Goal: Entertainment & Leisure: Consume media (video, audio)

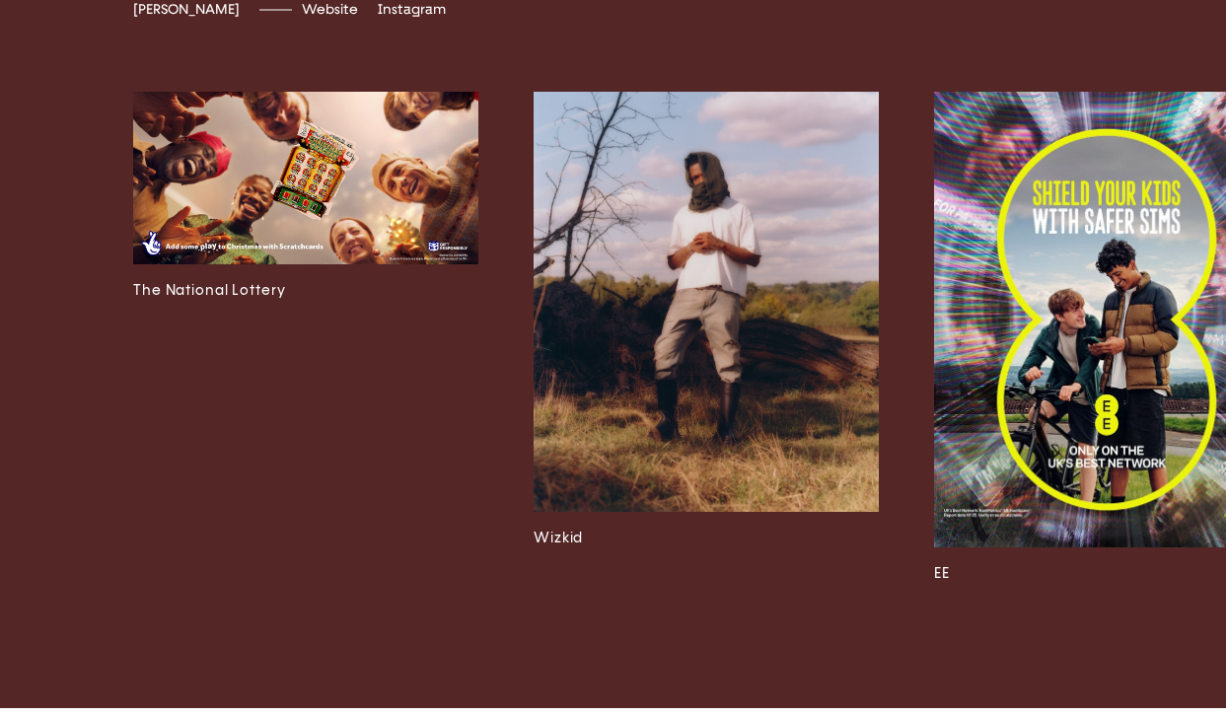
scroll to position [4676, 0]
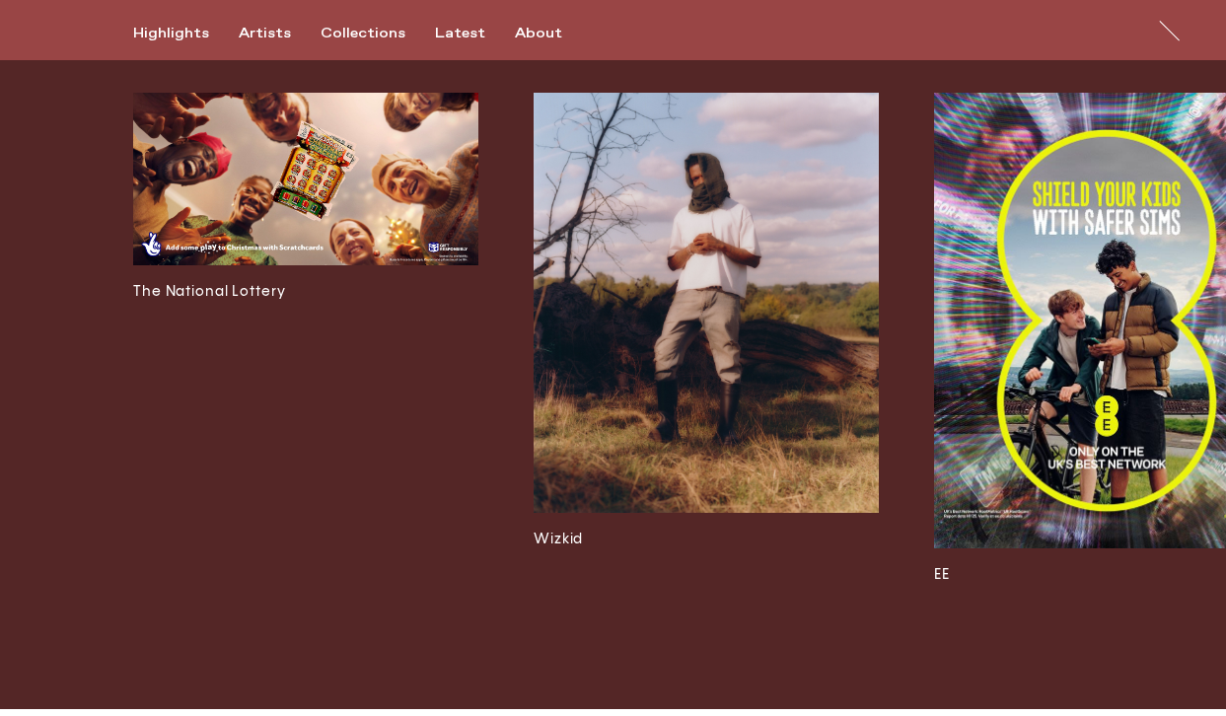
click at [996, 329] on img at bounding box center [1106, 321] width 345 height 456
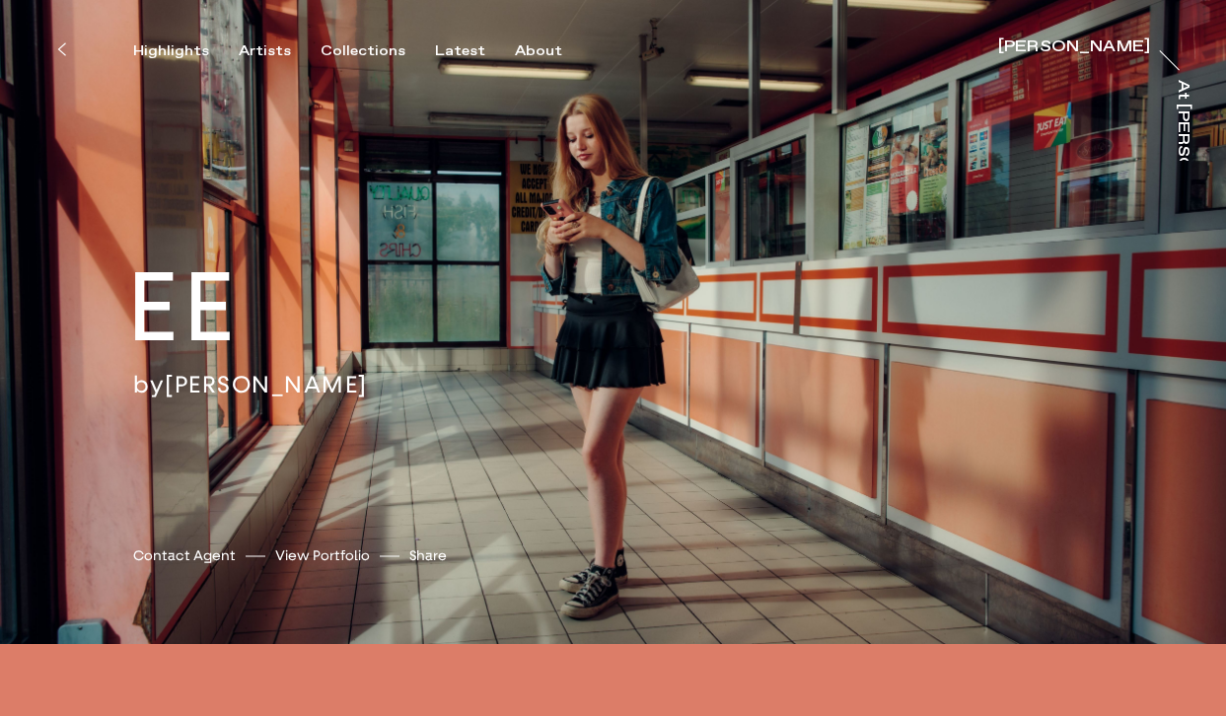
click at [658, 288] on div "EE by [PERSON_NAME] [PERSON_NAME] Contact Agent View Portfolio Share [URL][DOMA…" at bounding box center [613, 322] width 1226 height 644
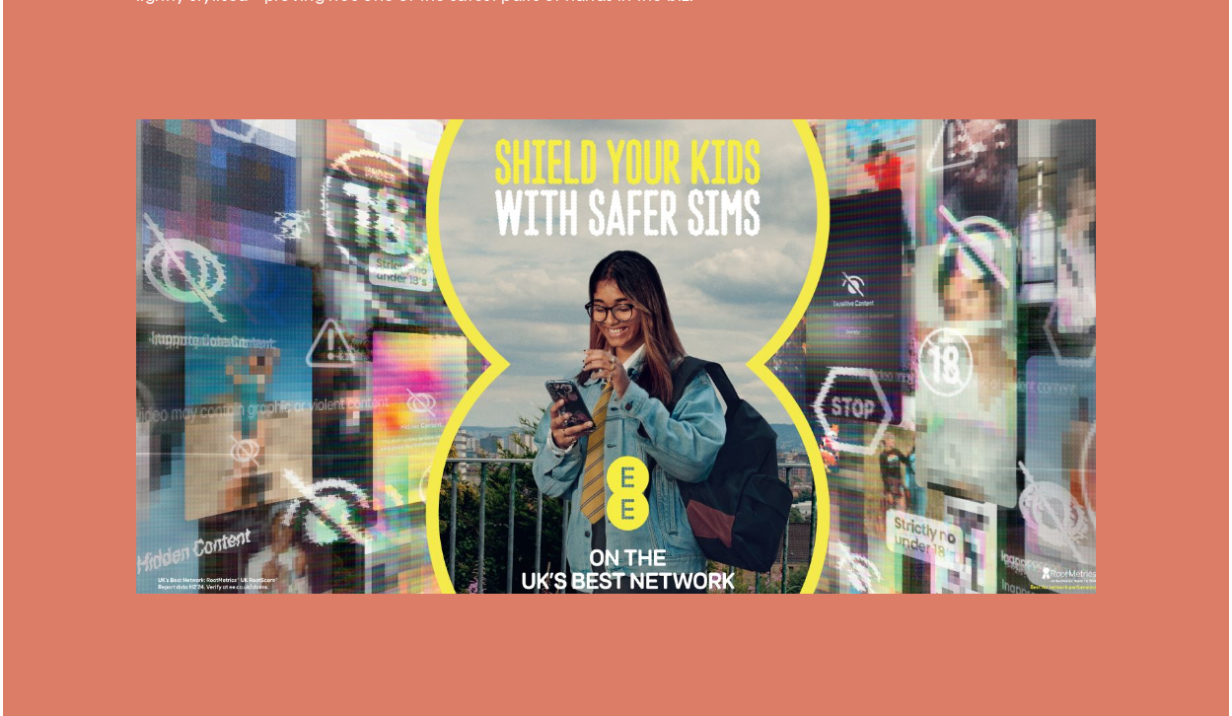
scroll to position [852, 0]
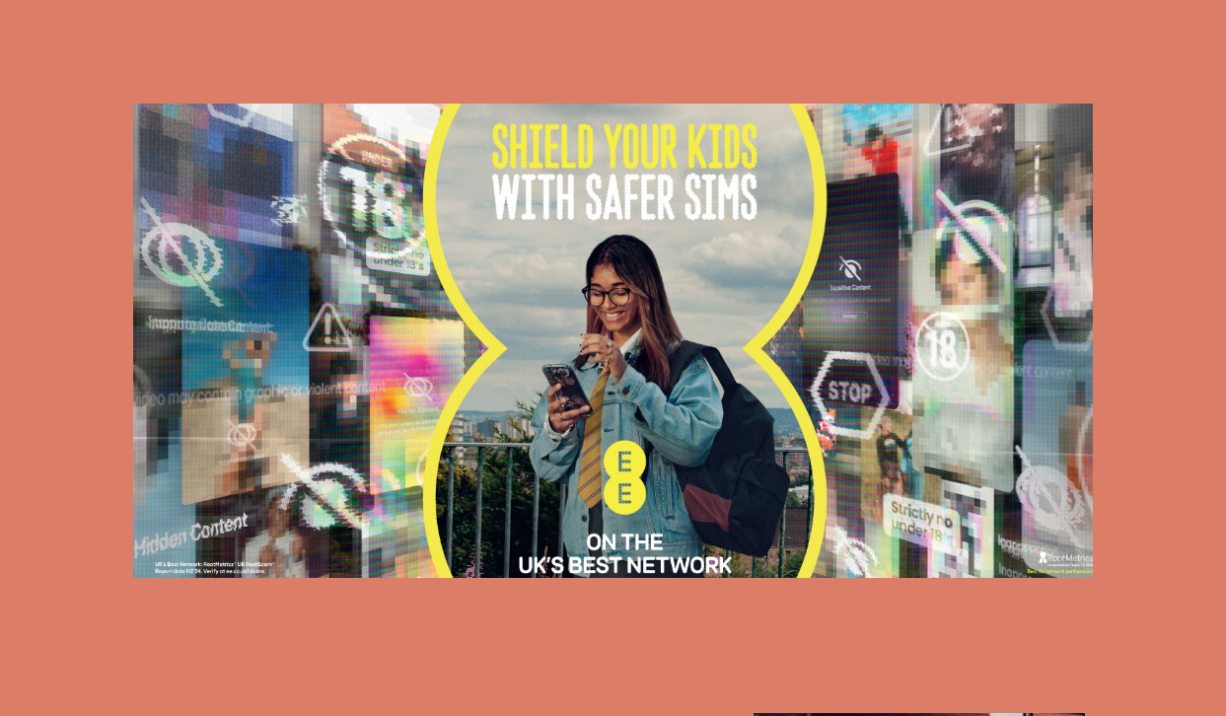
click at [681, 210] on img at bounding box center [612, 340] width 959 height 473
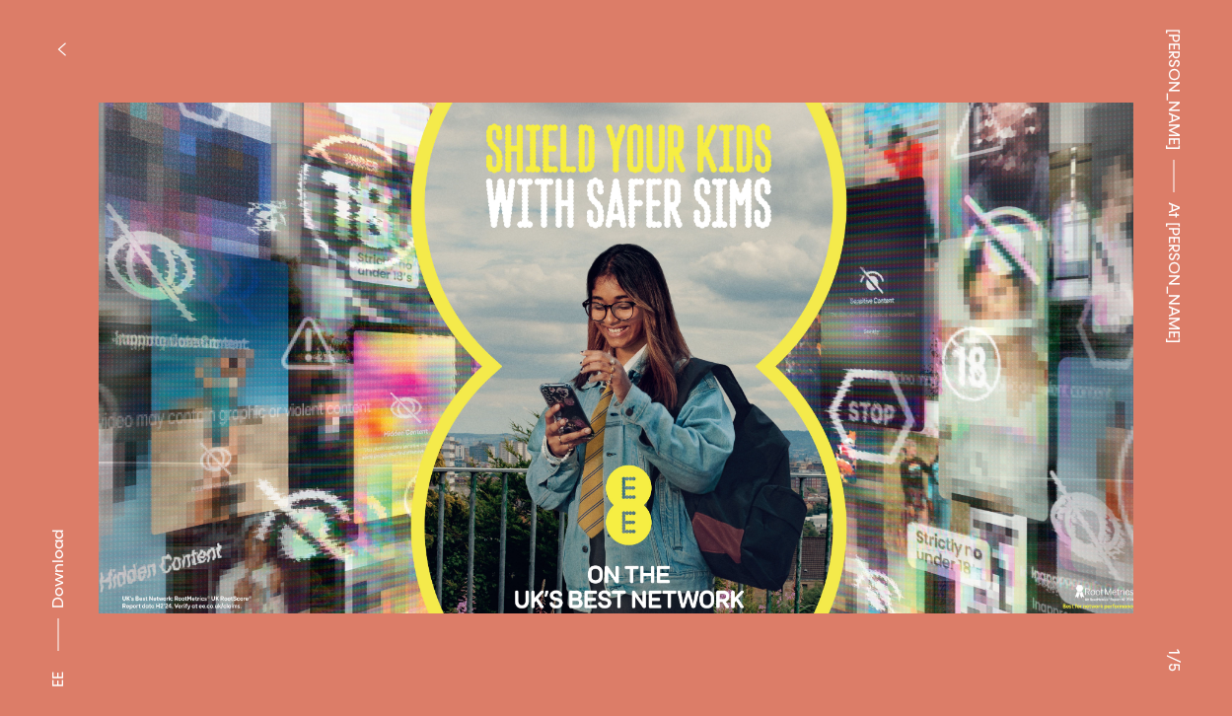
click at [764, 376] on img at bounding box center [616, 358] width 1034 height 659
click at [647, 320] on button at bounding box center [924, 179] width 616 height 358
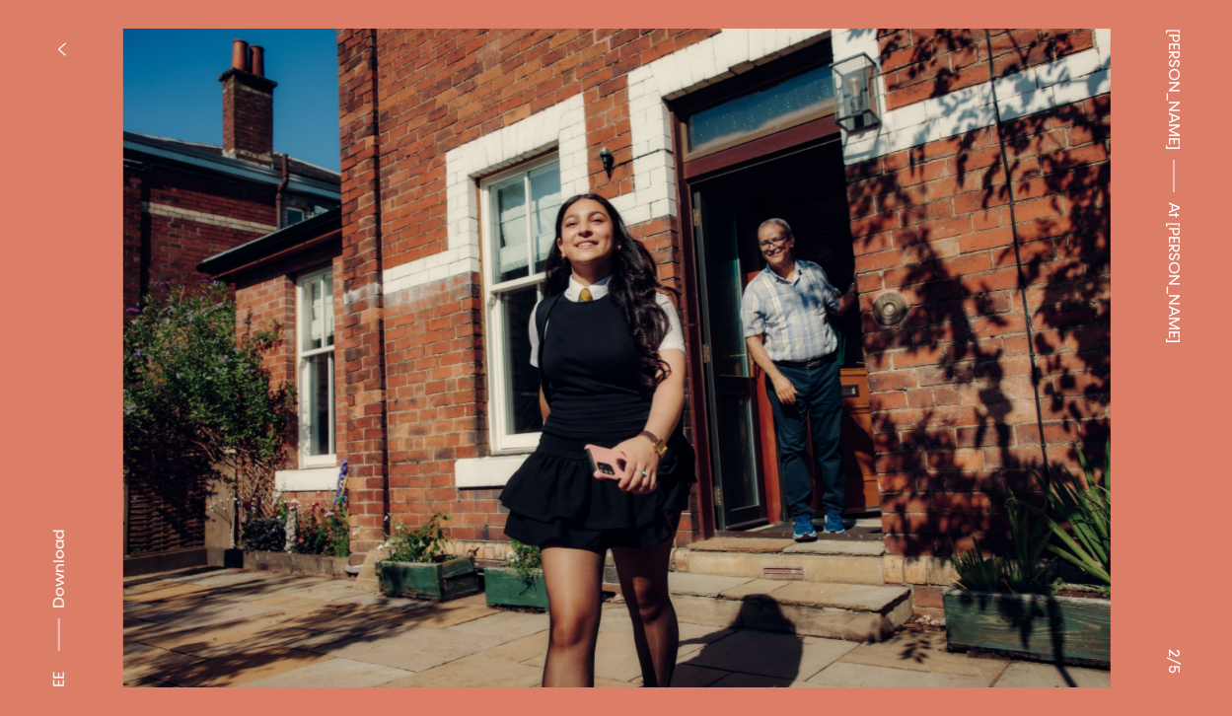
click at [236, 317] on button at bounding box center [308, 179] width 616 height 358
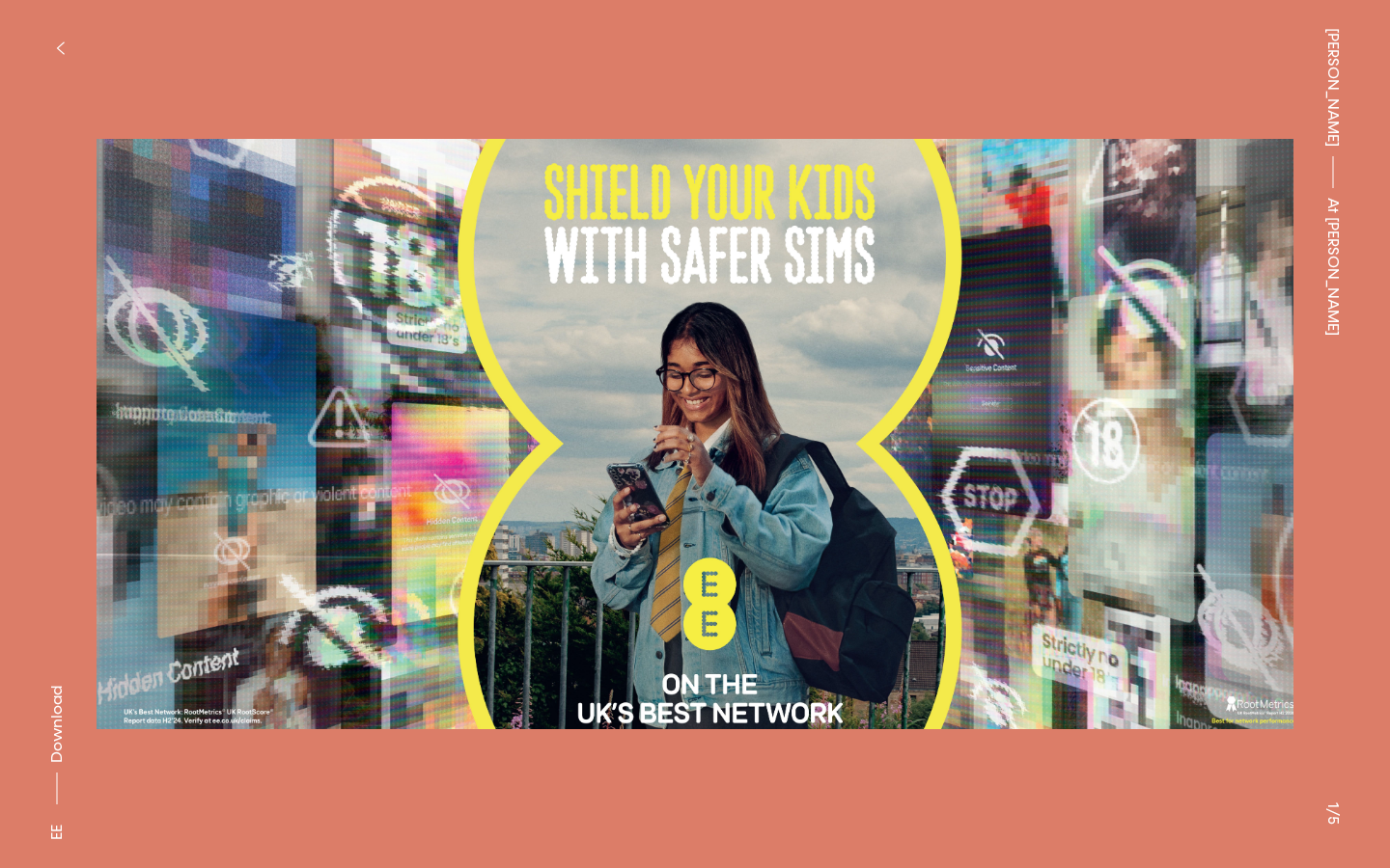
click at [1199, 400] on div "[PERSON_NAME] At [PERSON_NAME]" at bounding box center [1333, 434] width 114 height 868
click at [1199, 418] on button at bounding box center [1042, 217] width 695 height 434
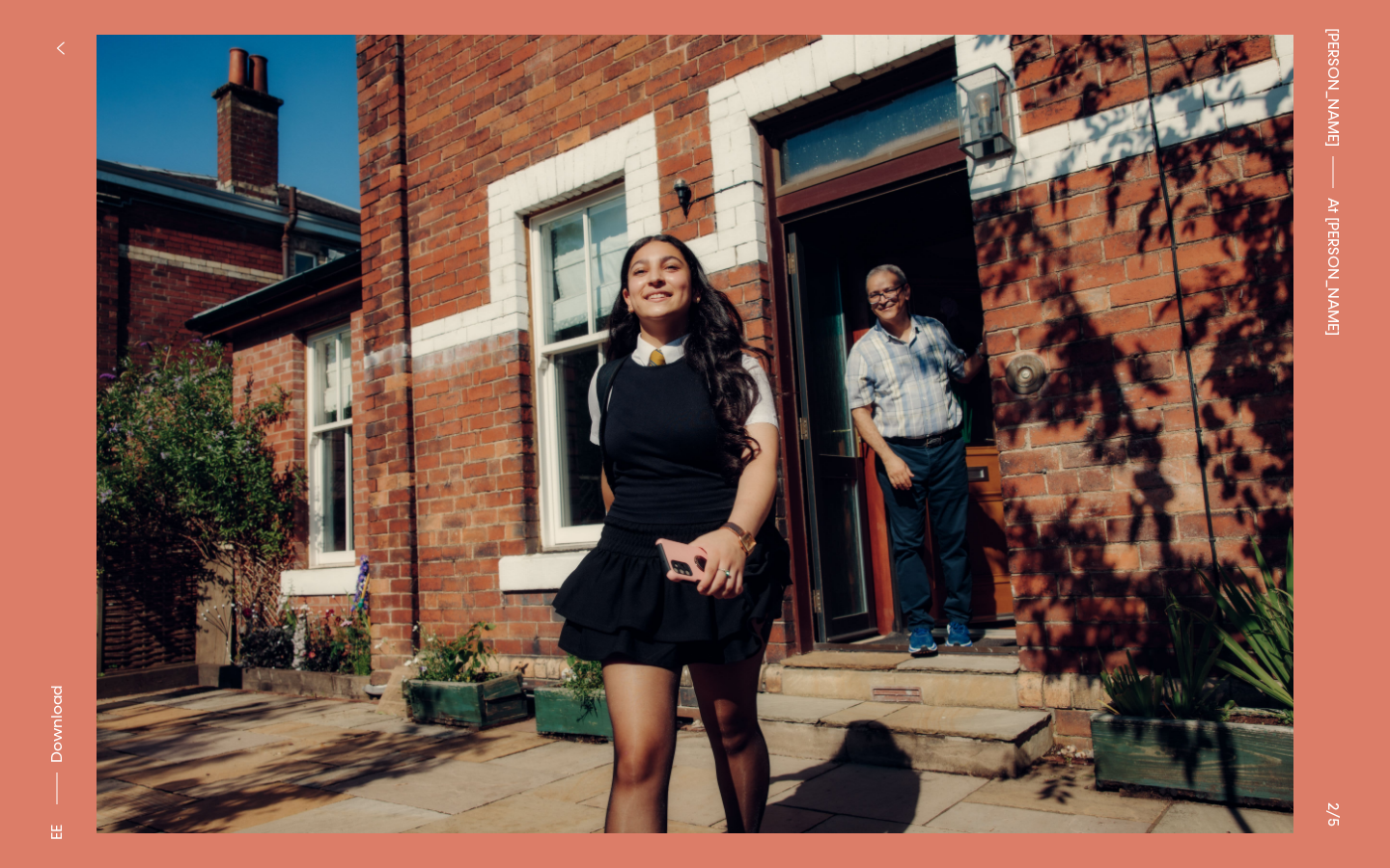
click at [1199, 470] on img at bounding box center [695, 434] width 1197 height 812
click at [1199, 449] on img at bounding box center [695, 434] width 1197 height 812
click at [1182, 439] on img at bounding box center [695, 434] width 1197 height 812
click at [1169, 341] on button at bounding box center [1042, 217] width 695 height 434
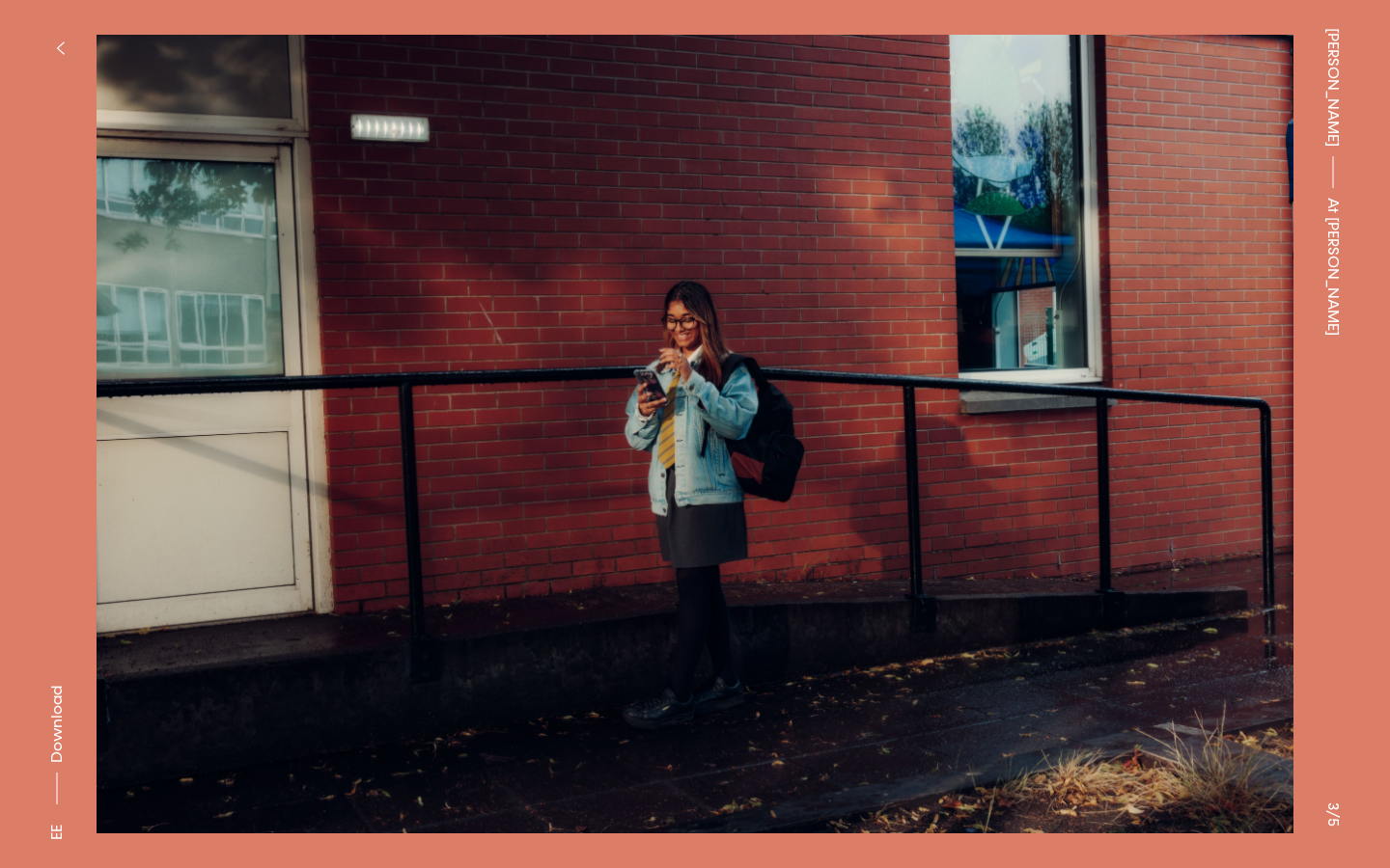
click at [1142, 378] on button at bounding box center [1042, 217] width 695 height 434
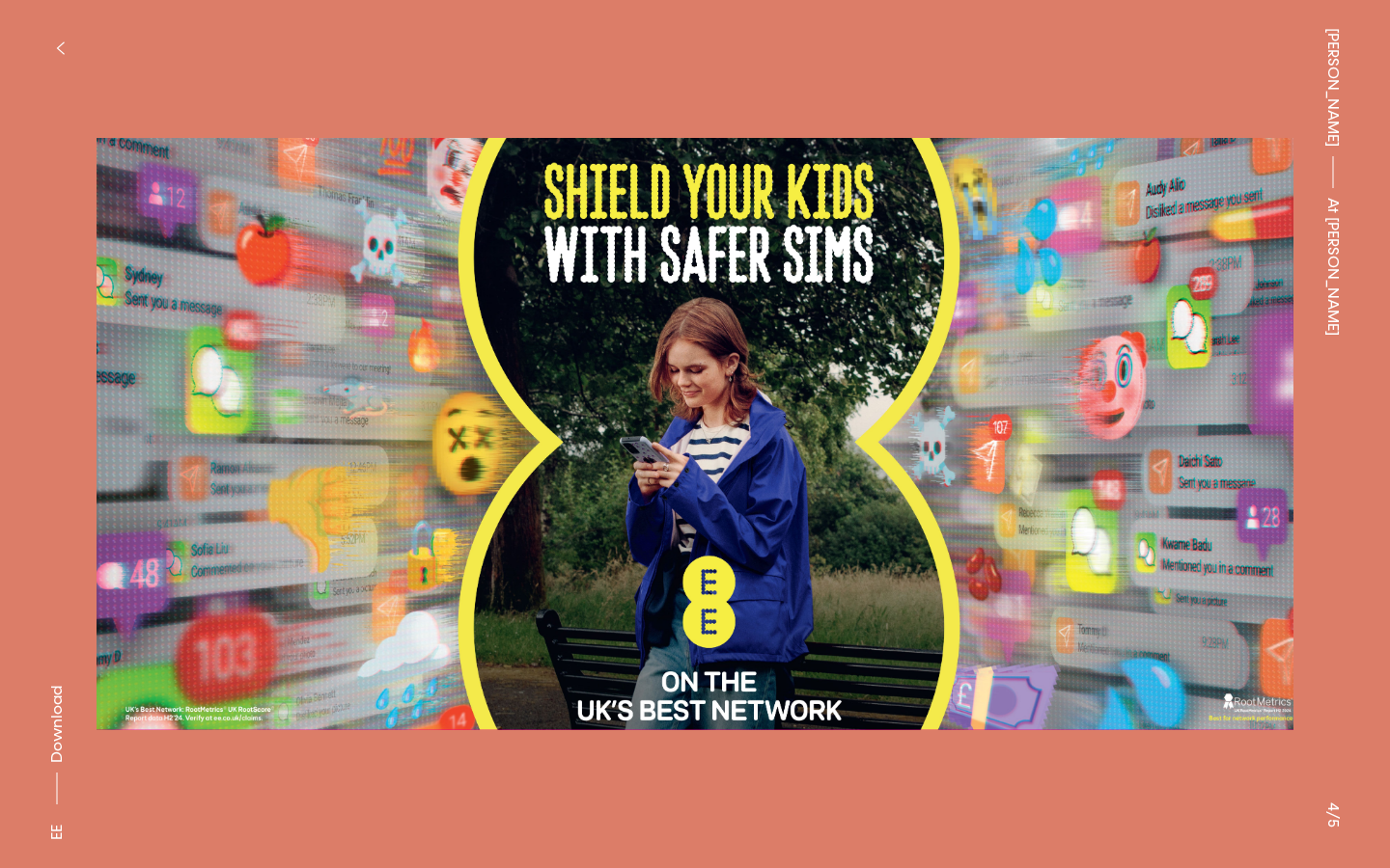
click at [332, 366] on button at bounding box center [348, 217] width 695 height 434
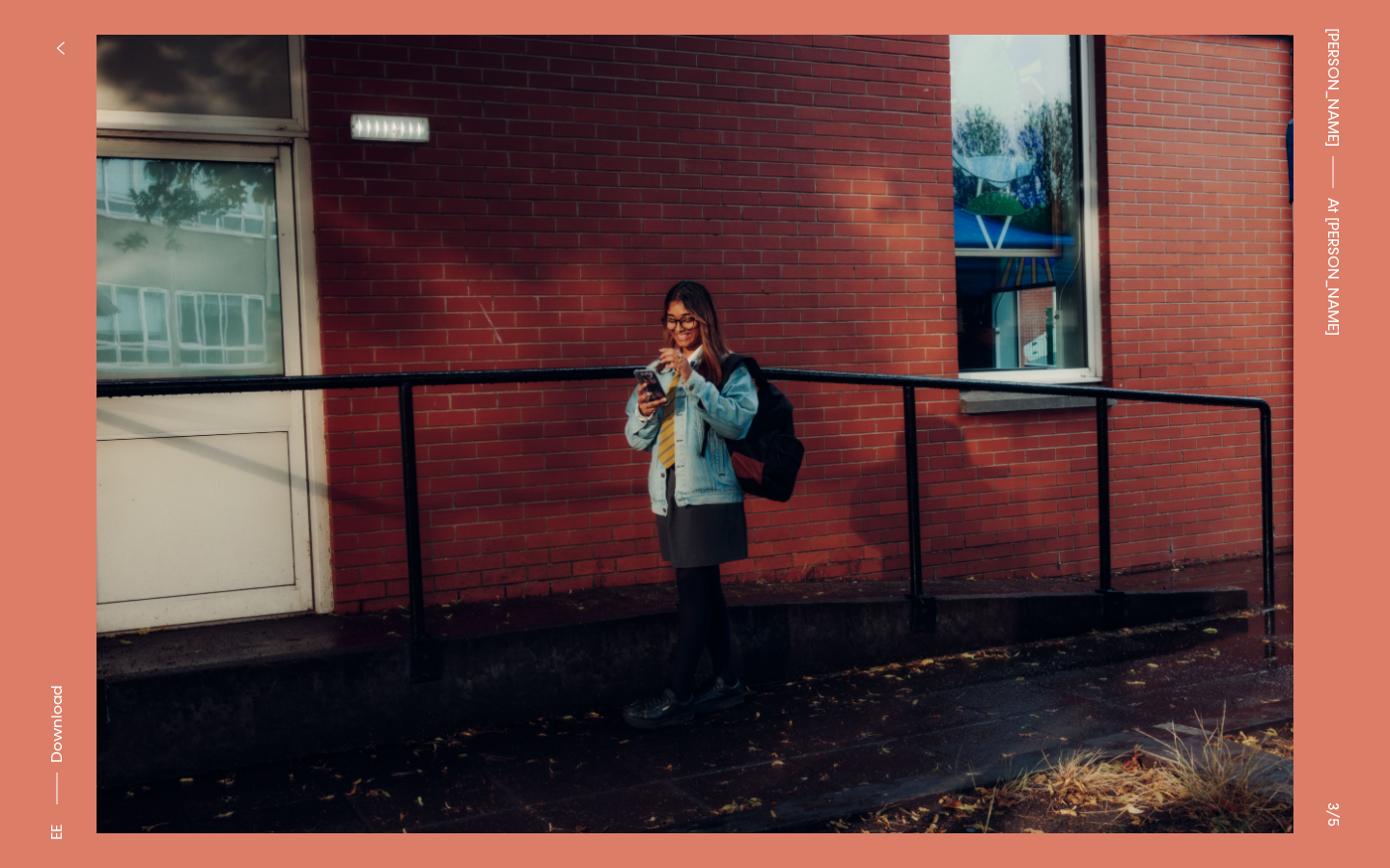
click at [1199, 373] on button at bounding box center [1042, 217] width 695 height 434
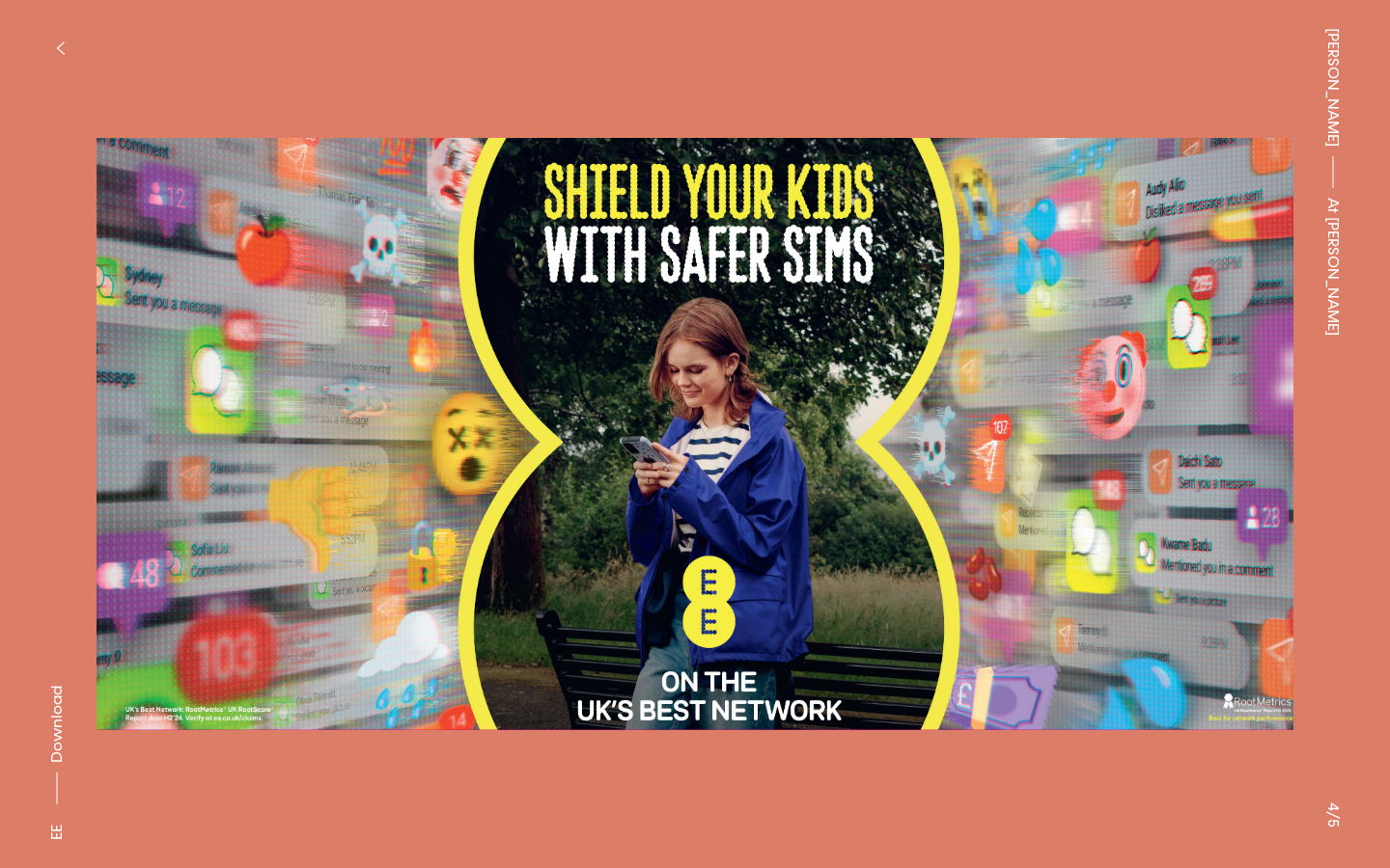
click at [1199, 485] on img at bounding box center [695, 434] width 1197 height 812
click at [1199, 400] on button at bounding box center [1042, 217] width 695 height 434
